Goal: Task Accomplishment & Management: Complete application form

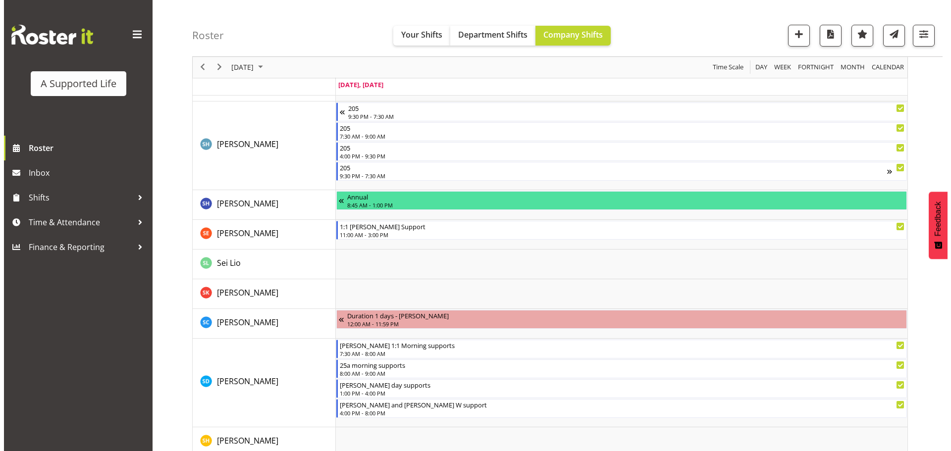
scroll to position [2241, 0]
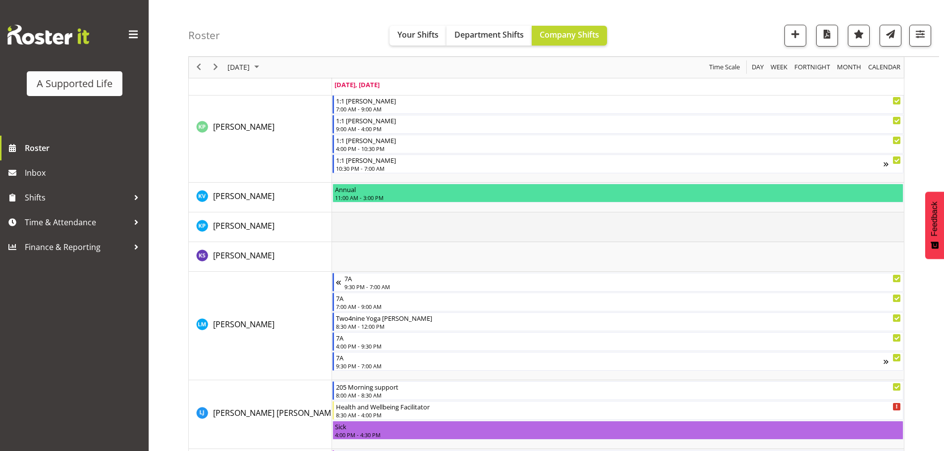
click at [358, 224] on td "Timeline Day of August 19, 2025" at bounding box center [618, 228] width 572 height 30
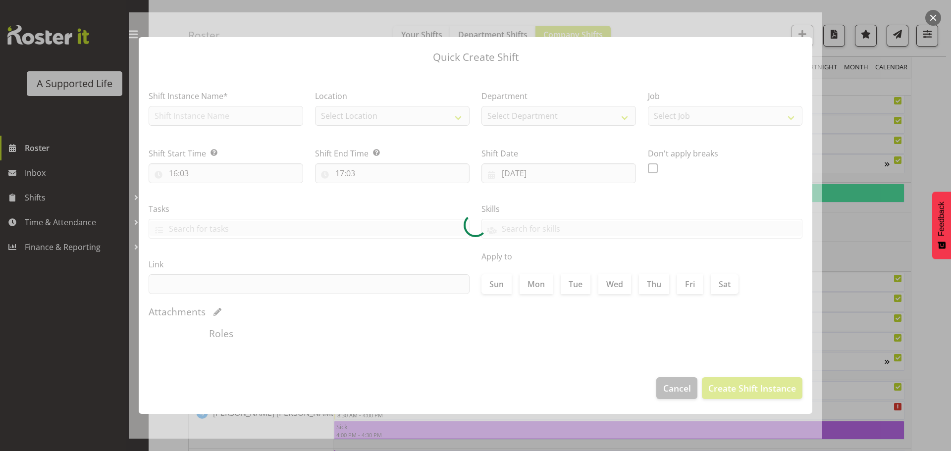
checkbox input "true"
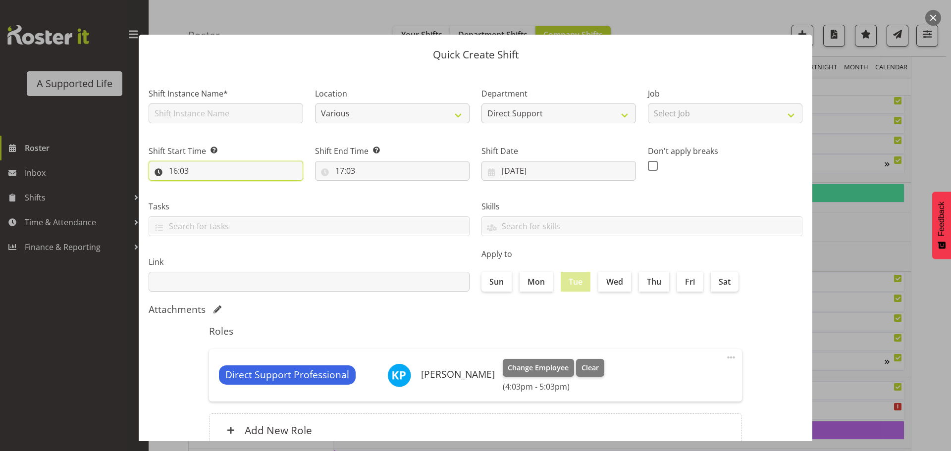
click at [183, 170] on input "16:03" at bounding box center [226, 171] width 155 height 20
click at [216, 197] on select "00 01 02 03 04 05 06 07 08 09 10 11 12 13 14 15 16 17 18 19 20 21 22 23" at bounding box center [216, 197] width 22 height 20
select select "14"
click at [205, 187] on select "00 01 02 03 04 05 06 07 08 09 10 11 12 13 14 15 16 17 18 19 20 21 22 23" at bounding box center [216, 197] width 22 height 20
type input "14:03"
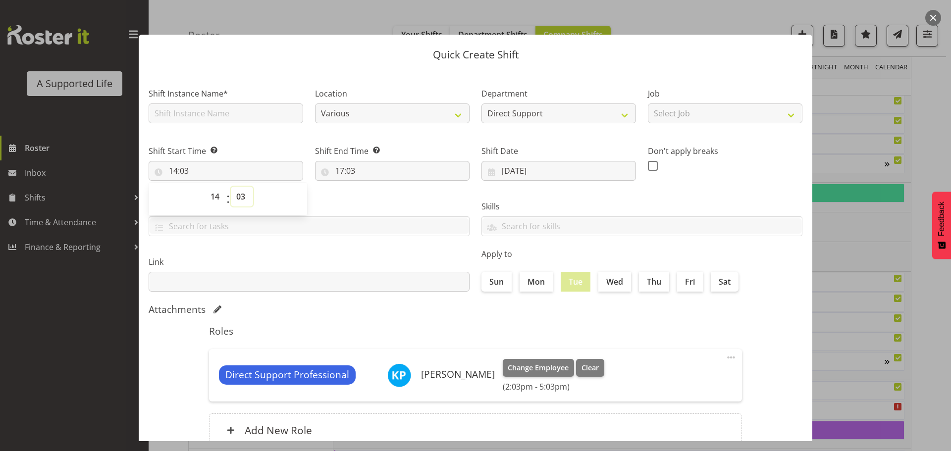
click at [240, 194] on select "00 01 02 03 04 05 06 07 08 09 10 11 12 13 14 15 16 17 18 19 20 21 22 23 24 25 2…" at bounding box center [242, 197] width 22 height 20
select select "0"
click at [231, 187] on select "00 01 02 03 04 05 06 07 08 09 10 11 12 13 14 15 16 17 18 19 20 21 22 23 24 25 2…" at bounding box center [242, 197] width 22 height 20
type input "14:00"
click at [305, 148] on div "Shift Start Time Set the time of the day you wish this shift to start 14:00 00 …" at bounding box center [226, 158] width 166 height 55
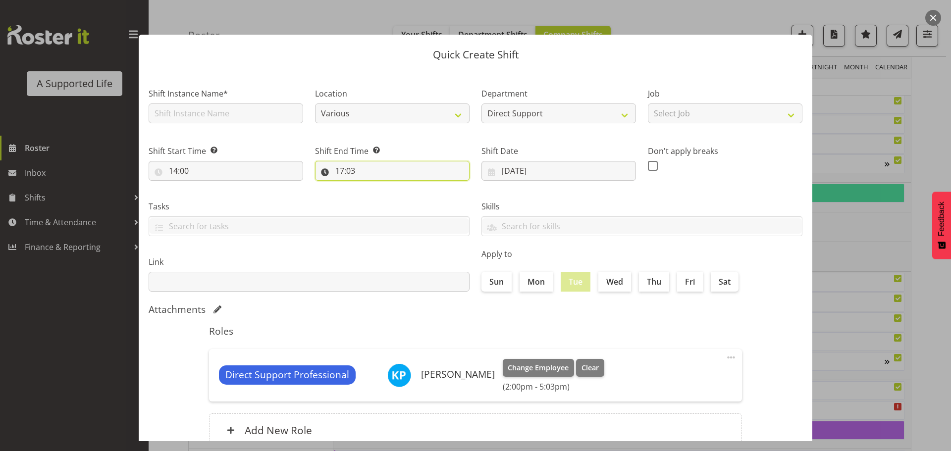
click at [342, 171] on input "17:03" at bounding box center [392, 171] width 155 height 20
click at [381, 195] on select "00 01 02 03 04 05 06 07 08 09 10 11 12 13 14 15 16 17 18 19 20 21 22 23" at bounding box center [383, 197] width 22 height 20
select select "15"
click at [372, 187] on select "00 01 02 03 04 05 06 07 08 09 10 11 12 13 14 15 16 17 18 19 20 21 22 23" at bounding box center [383, 197] width 22 height 20
type input "15:03"
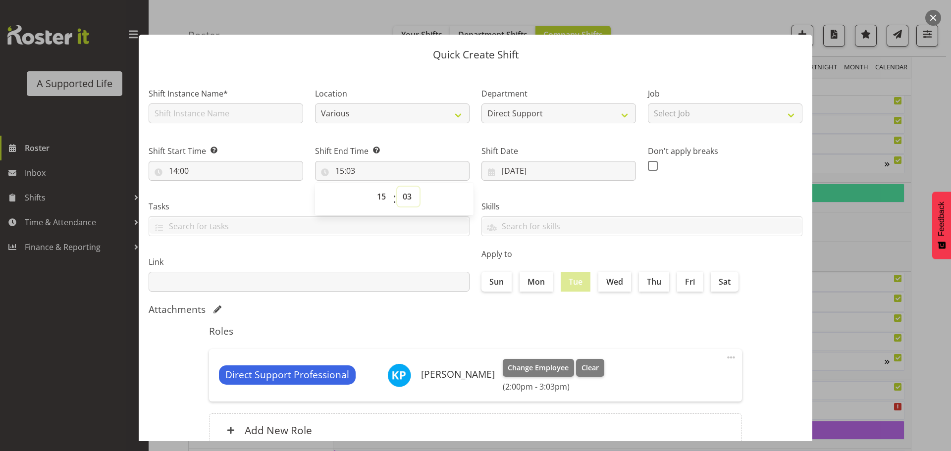
click at [406, 197] on select "00 01 02 03 04 05 06 07 08 09 10 11 12 13 14 15 16 17 18 19 20 21 22 23 24 25 2…" at bounding box center [408, 197] width 22 height 20
select select "30"
click at [397, 187] on select "00 01 02 03 04 05 06 07 08 09 10 11 12 13 14 15 16 17 18 19 20 21 22 23 24 25 2…" at bounding box center [408, 197] width 22 height 20
type input "15:30"
click at [270, 110] on input "text" at bounding box center [226, 114] width 155 height 20
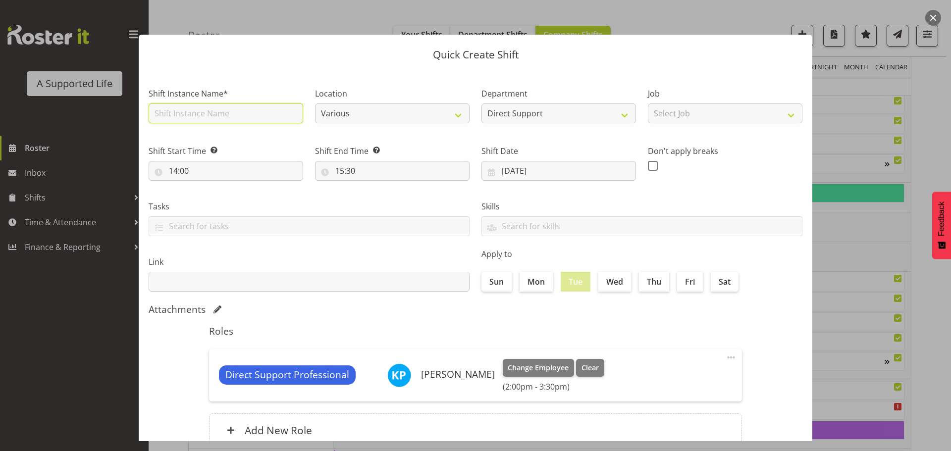
type input "Orientation (Admin)"
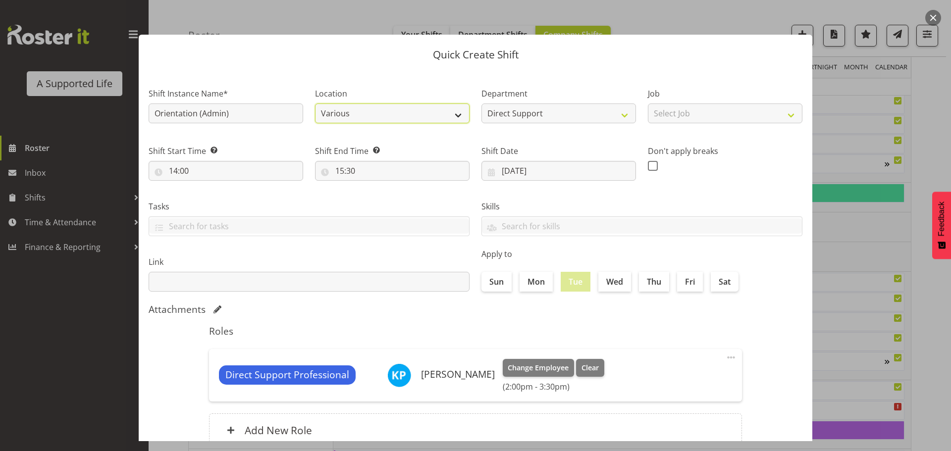
click at [454, 113] on select "Various 1.241 Edmonton Road 1/23 Taitua Drive 102 Lincoln Road 12b Coletta Lane…" at bounding box center [392, 114] width 155 height 20
select select "490"
click at [315, 104] on select "Various 1.241 Edmonton Road 1/23 Taitua Drive 102 Lincoln Road 12b Coletta Lane…" at bounding box center [392, 114] width 155 height 20
click at [441, 196] on div "Tasks Dinner prep My Plan progress Complete evening paperwork Coming in early s…" at bounding box center [309, 214] width 333 height 55
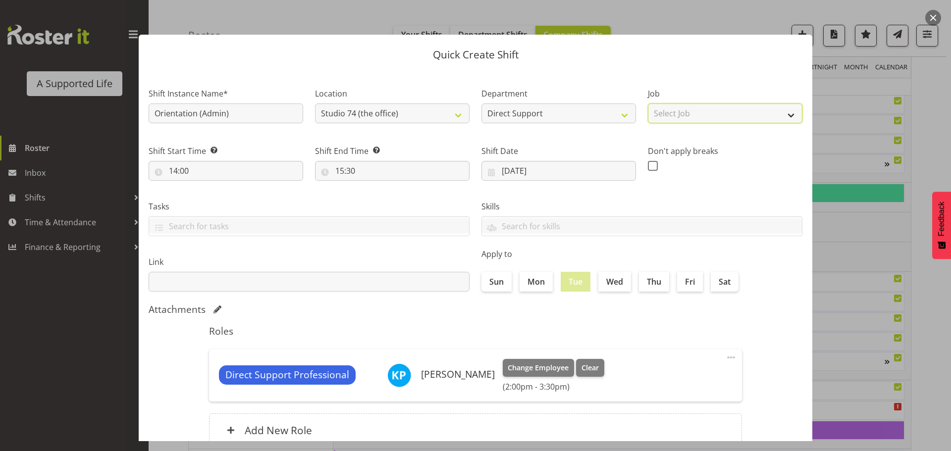
click at [784, 117] on select "Select Job Accounts and Payroll Admin Support Aspirations and Support Facilitat…" at bounding box center [725, 114] width 155 height 20
select select "4112"
click at [648, 104] on select "Select Job Accounts and Payroll Admin Support Aspirations and Support Facilitat…" at bounding box center [725, 114] width 155 height 20
click at [733, 163] on div "Don't apply breaks" at bounding box center [725, 159] width 155 height 29
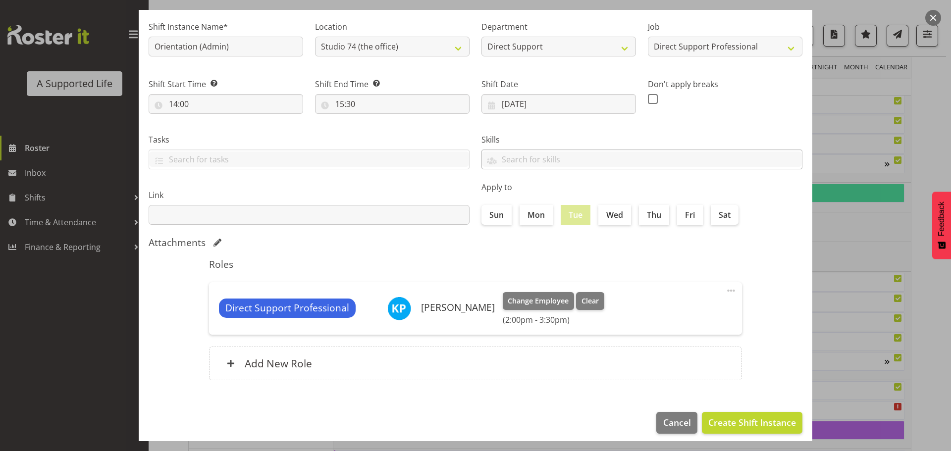
scroll to position [74, 0]
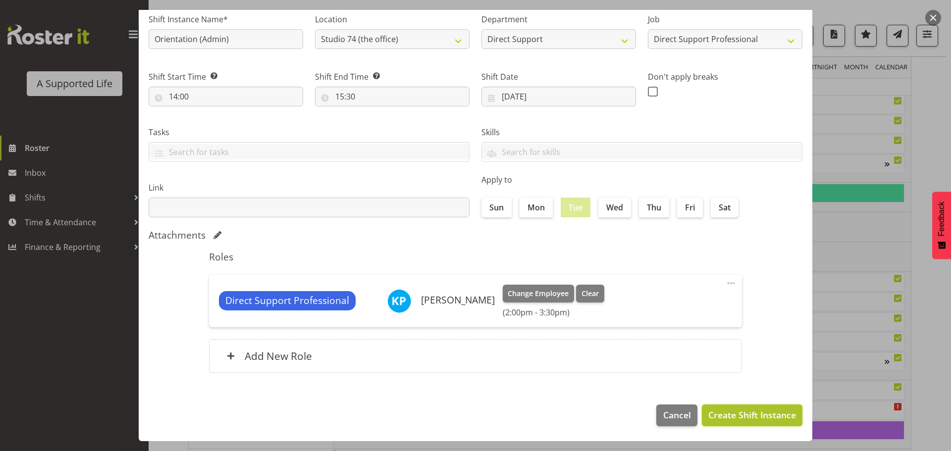
click at [744, 413] on span "Create Shift Instance" at bounding box center [753, 415] width 88 height 13
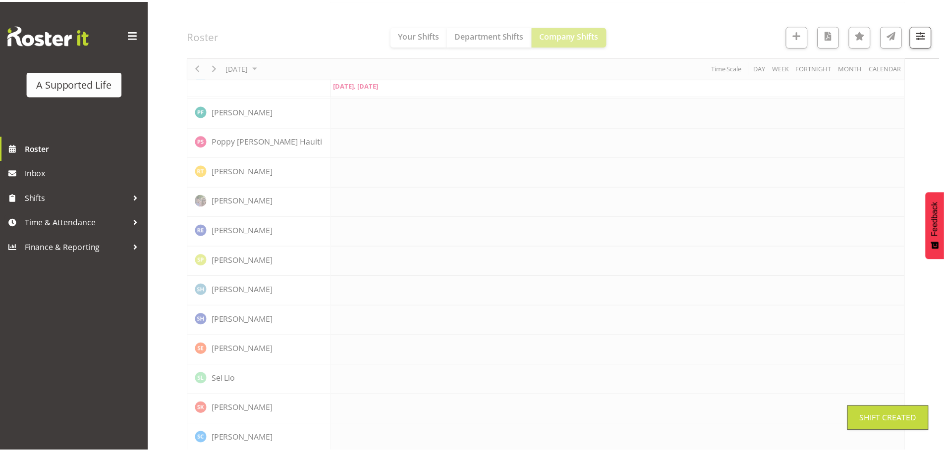
scroll to position [1532, 0]
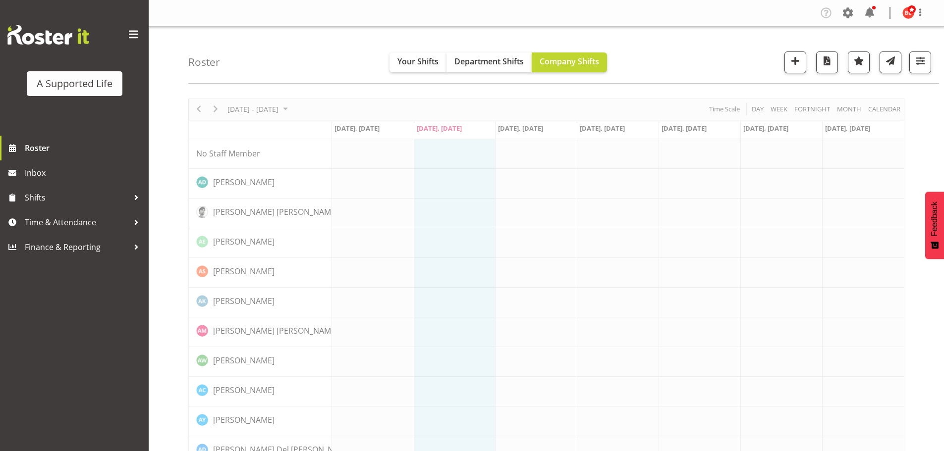
click at [312, 47] on div "Roster Your Shifts Department Shifts Company Shifts All Locations Clear 1.241 E…" at bounding box center [563, 55] width 751 height 57
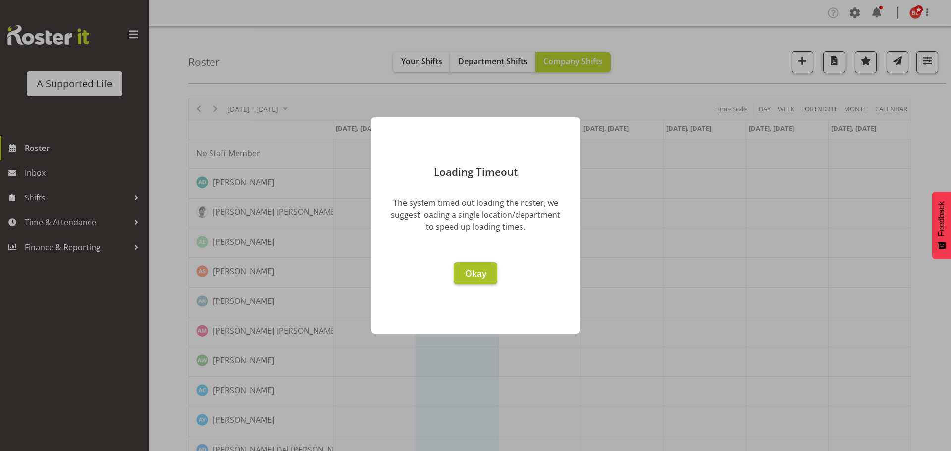
click at [472, 273] on span "Okay" at bounding box center [475, 274] width 21 height 12
click at [478, 271] on span "Okay" at bounding box center [475, 274] width 21 height 12
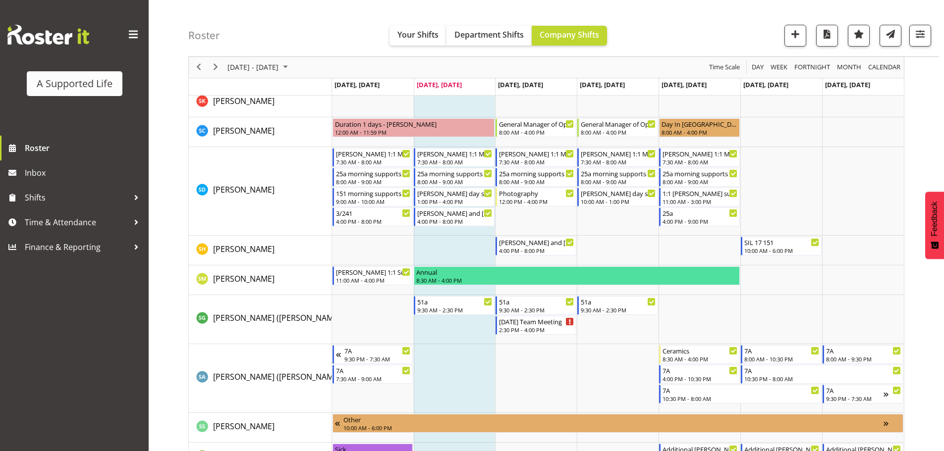
scroll to position [5118, 0]
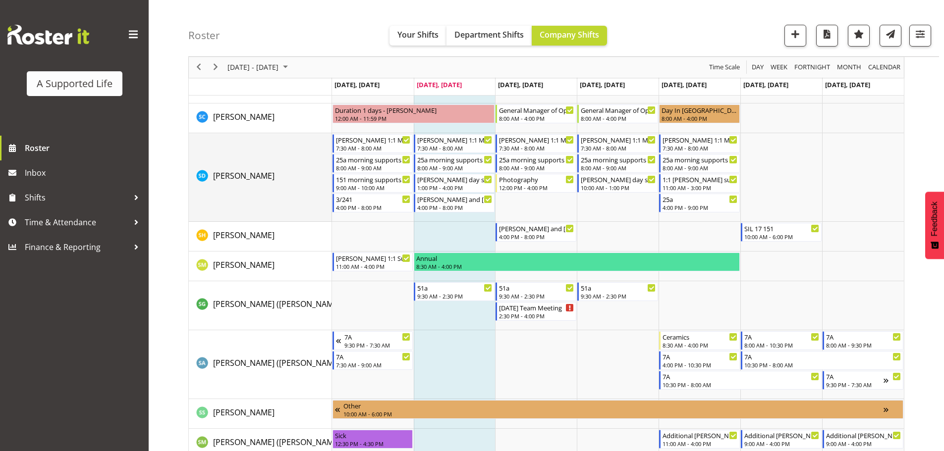
click at [294, 174] on div "[PERSON_NAME]" at bounding box center [263, 177] width 135 height 14
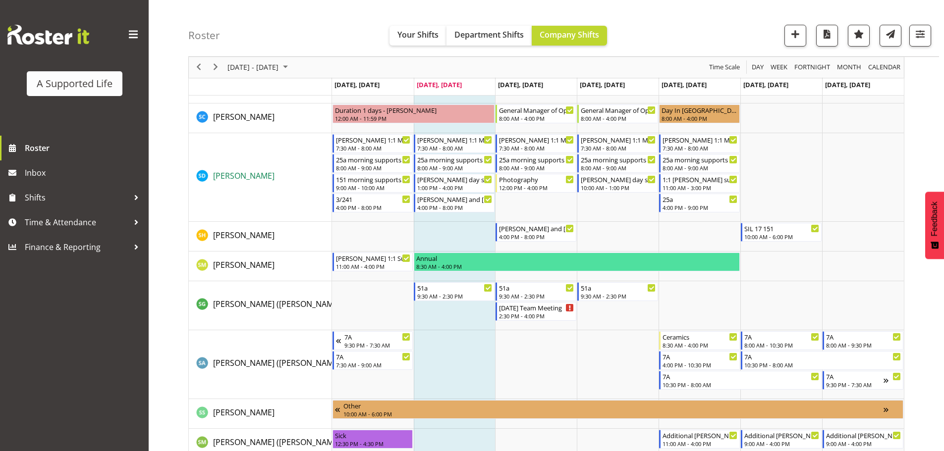
click at [256, 173] on span "Skylah Davidson" at bounding box center [243, 175] width 61 height 11
click at [247, 236] on span "[PERSON_NAME]" at bounding box center [243, 235] width 61 height 11
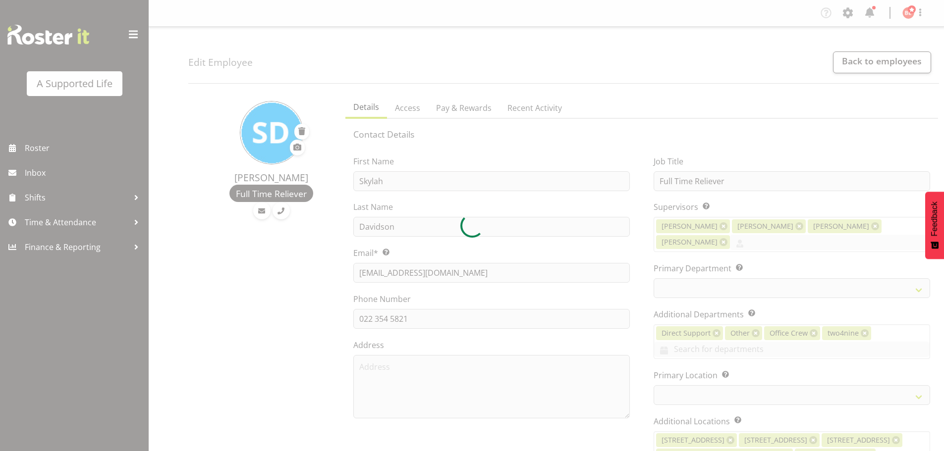
select select "TimelineWeek"
select select
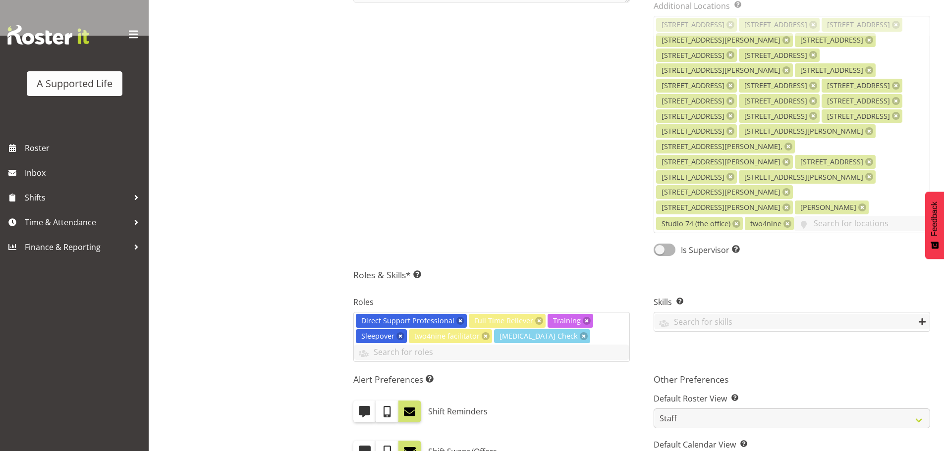
scroll to position [446, 0]
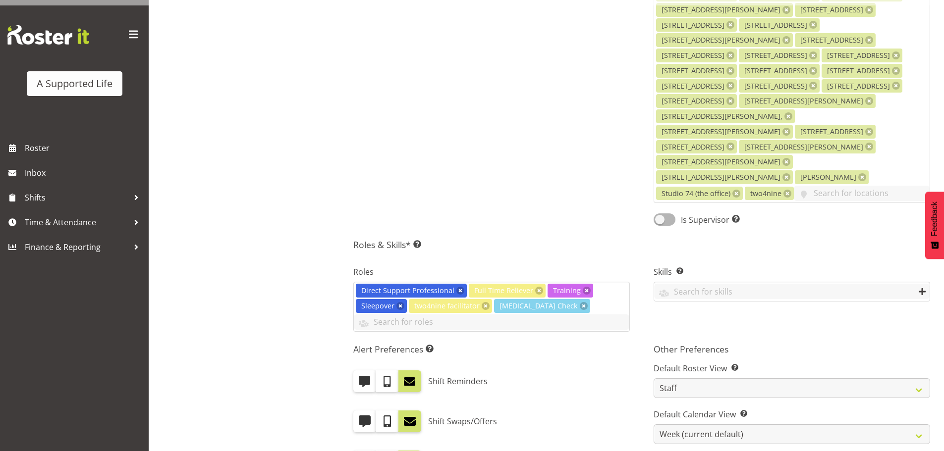
select select "959"
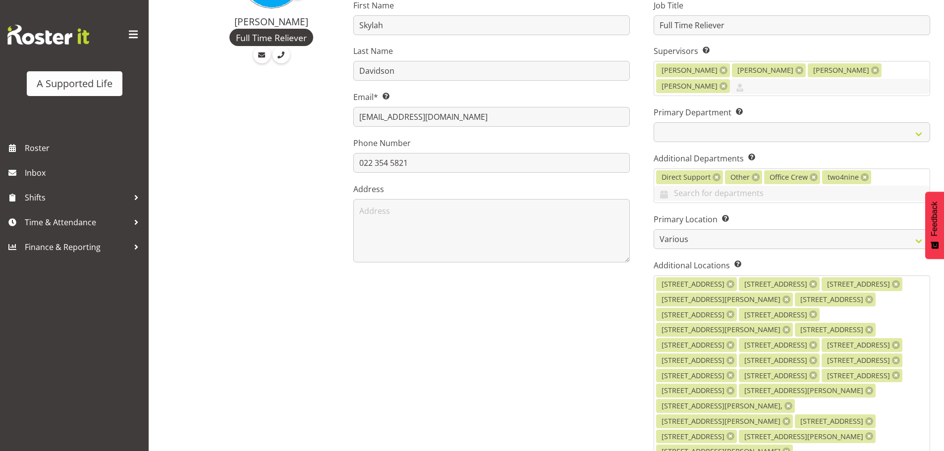
scroll to position [0, 0]
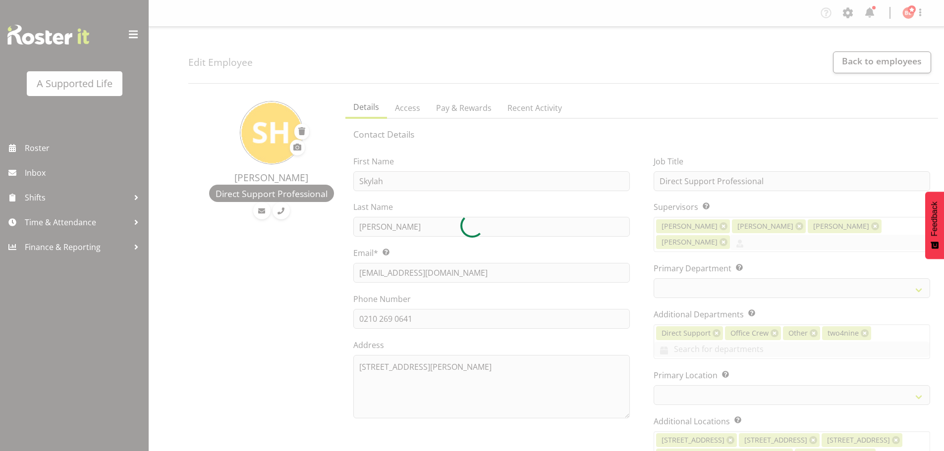
select select "TimelineWeek"
select select
select select "959"
